Goal: Task Accomplishment & Management: Manage account settings

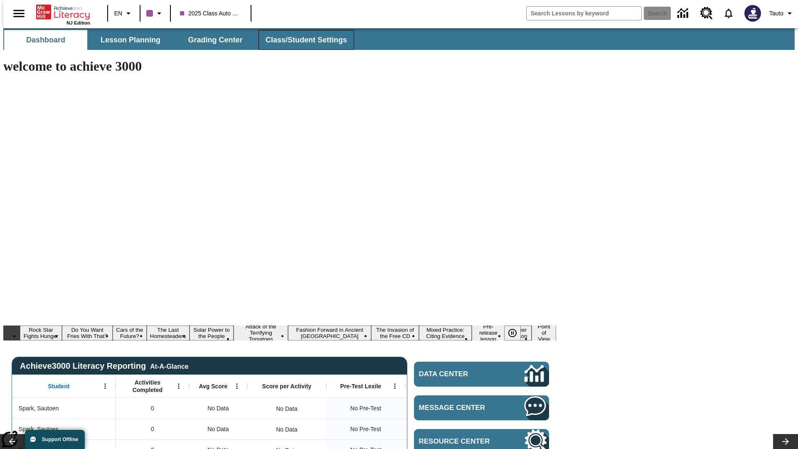
click at [302, 40] on span "Class/Student Settings" at bounding box center [305, 40] width 81 height 10
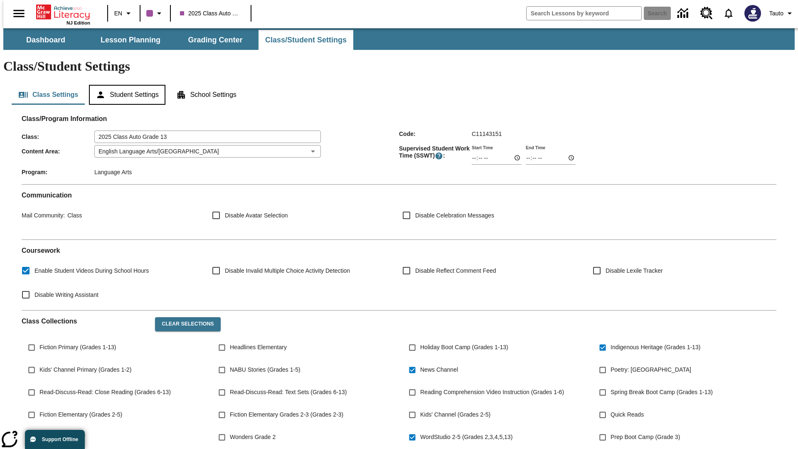
click at [125, 85] on button "Student Settings" at bounding box center [127, 95] width 76 height 20
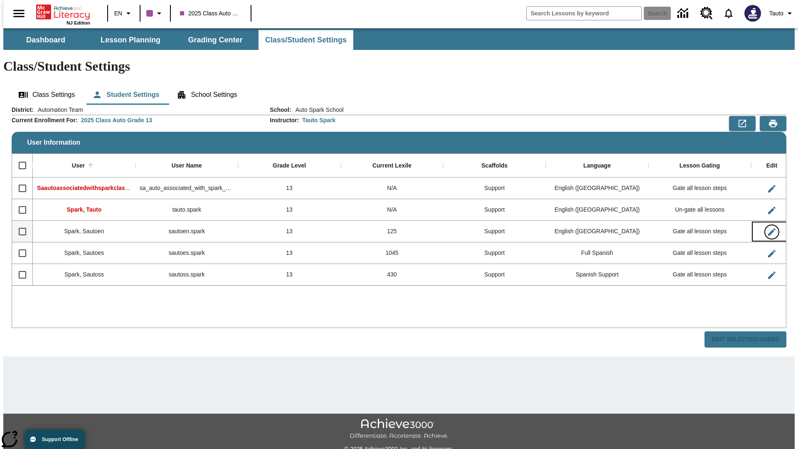
click at [768, 228] on icon "Edit User" at bounding box center [771, 231] width 7 height 7
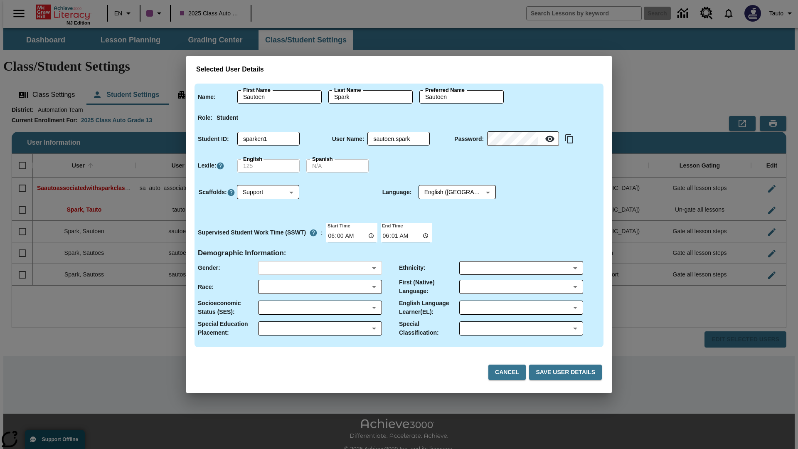
click at [319, 268] on body "Skip to main content NJ Edition EN 2025 Class Auto Grade 13 Search 0 Tauto Dash…" at bounding box center [398, 247] width 791 height 439
click at [319, 287] on body "Skip to main content NJ Edition EN 2025 Class Auto Grade 13 Search 0 Tauto Dash…" at bounding box center [398, 247] width 791 height 439
click at [319, 307] on body "Skip to main content NJ Edition EN 2025 Class Auto Grade 13 Search 0 Tauto Dash…" at bounding box center [398, 247] width 791 height 439
click at [319, 328] on body "Skip to main content NJ Edition EN 2025 Class Auto Grade 13 Search 0 Tauto Dash…" at bounding box center [398, 247] width 791 height 439
click at [521, 268] on body "Skip to main content NJ Edition EN 2025 Class Auto Grade 13 Search 0 Tauto Dash…" at bounding box center [398, 247] width 791 height 439
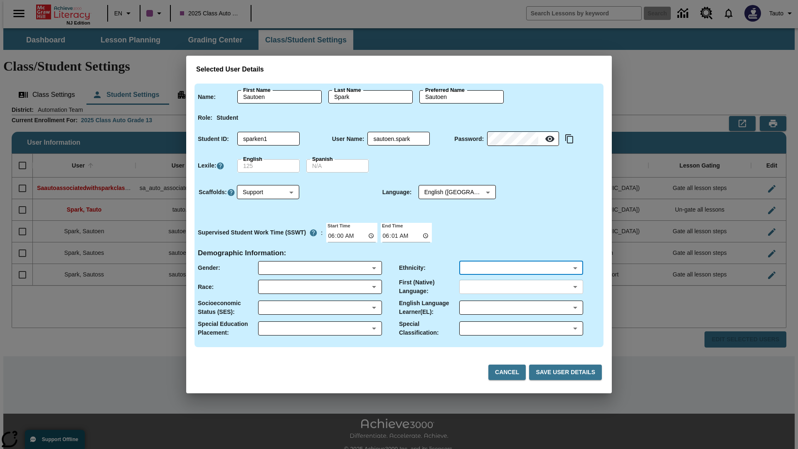
click at [521, 287] on body "Skip to main content NJ Edition EN 2025 Class Auto Grade 13 Search 0 Tauto Dash…" at bounding box center [398, 247] width 791 height 439
click at [521, 307] on body "Skip to main content NJ Edition EN 2025 Class Auto Grade 13 Search 0 Tauto Dash…" at bounding box center [398, 247] width 791 height 439
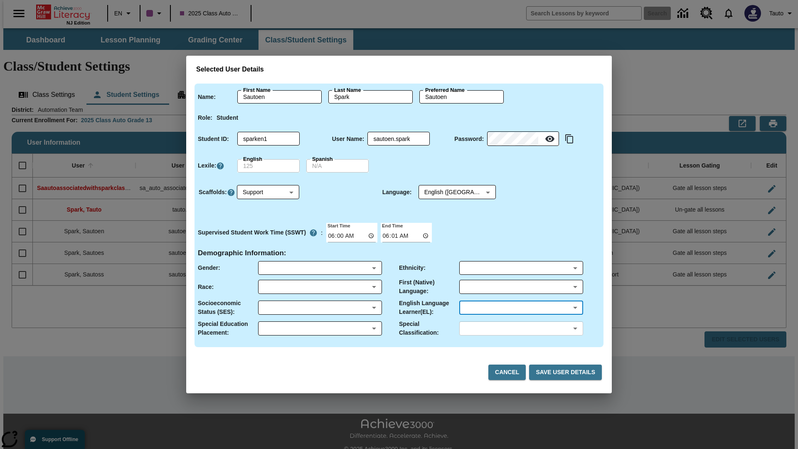
click at [521, 328] on body "Skip to main content NJ Edition EN 2025 Class Auto Grade 13 Search 0 Tauto Dash…" at bounding box center [398, 247] width 791 height 439
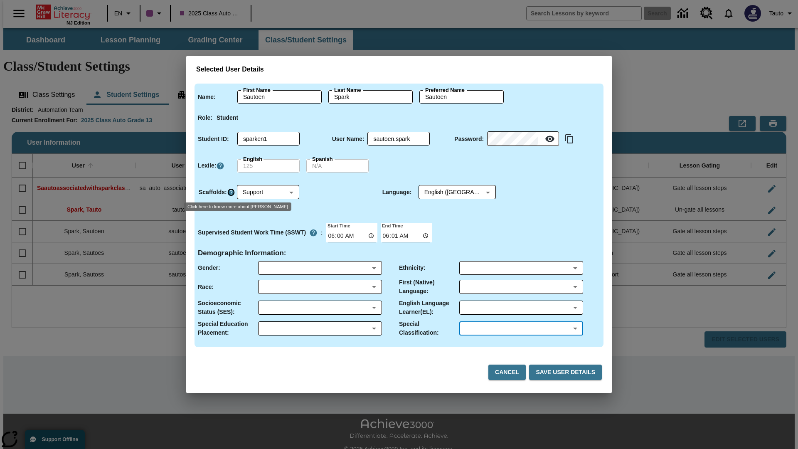
click at [231, 192] on icon "Click here to know more about Scaffolds" at bounding box center [231, 192] width 8 height 8
